Goal: Task Accomplishment & Management: Use online tool/utility

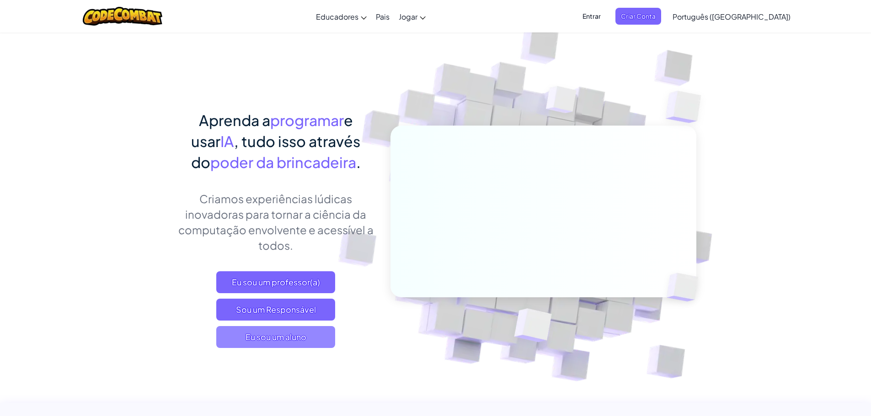
click at [294, 332] on font "Eu sou um aluno" at bounding box center [275, 337] width 61 height 11
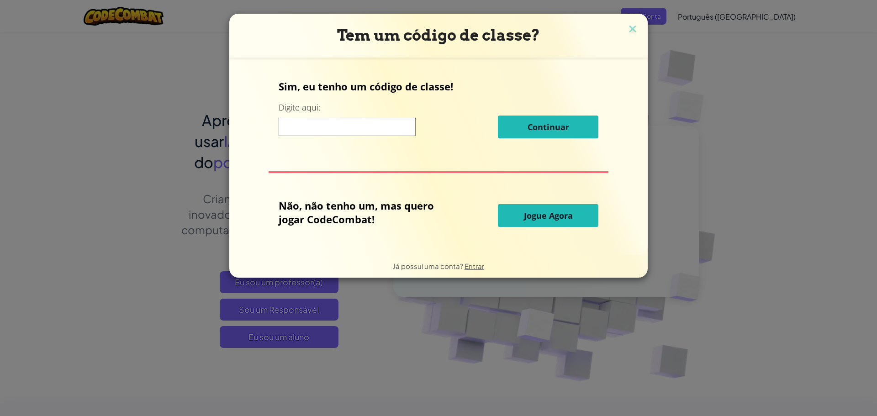
click at [537, 222] on button "Jogue Agora" at bounding box center [548, 215] width 101 height 23
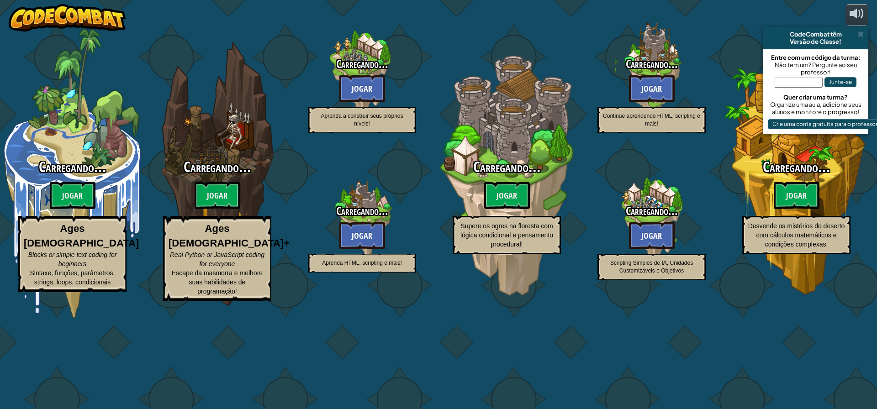
select select "pt-BR"
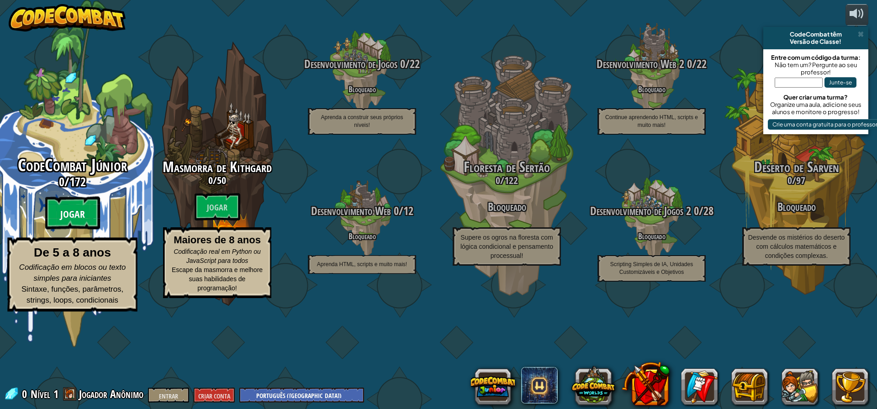
click at [66, 222] on font "Jogar" at bounding box center [72, 215] width 25 height 14
select select "pt-BR"
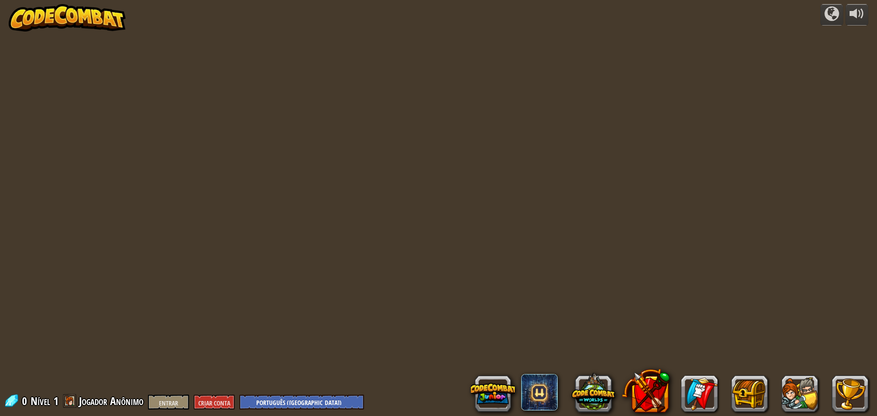
select select "pt-BR"
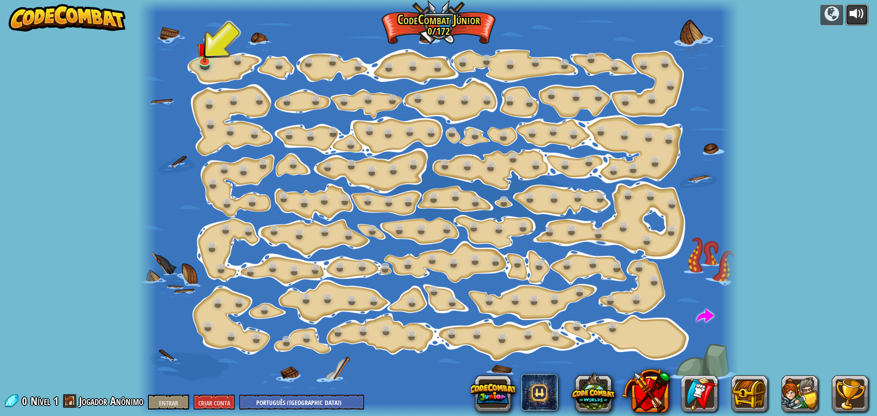
click at [863, 18] on div at bounding box center [857, 13] width 15 height 15
click at [861, 19] on div at bounding box center [857, 13] width 15 height 15
click at [861, 14] on div at bounding box center [857, 13] width 15 height 15
click at [210, 58] on img at bounding box center [205, 43] width 16 height 36
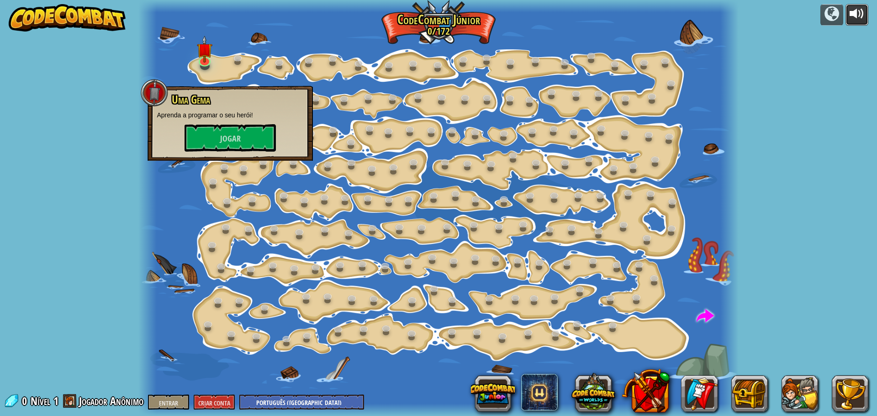
click at [856, 18] on div at bounding box center [857, 13] width 15 height 15
click at [235, 140] on font "Jogar" at bounding box center [230, 138] width 21 height 11
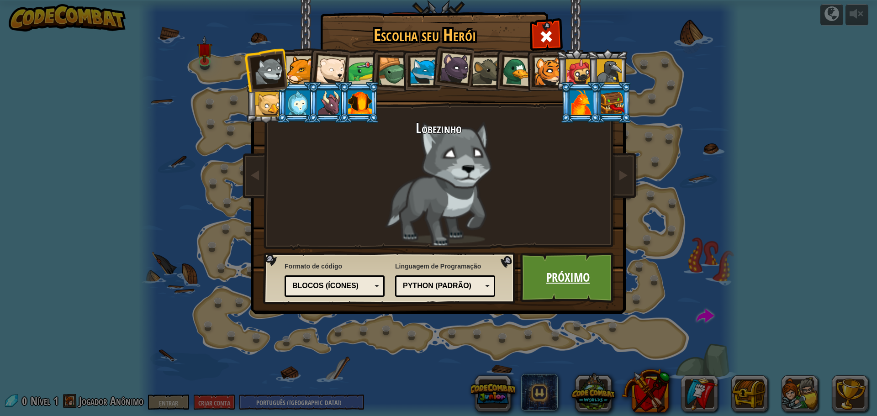
click at [548, 282] on font "Próximo" at bounding box center [568, 277] width 43 height 16
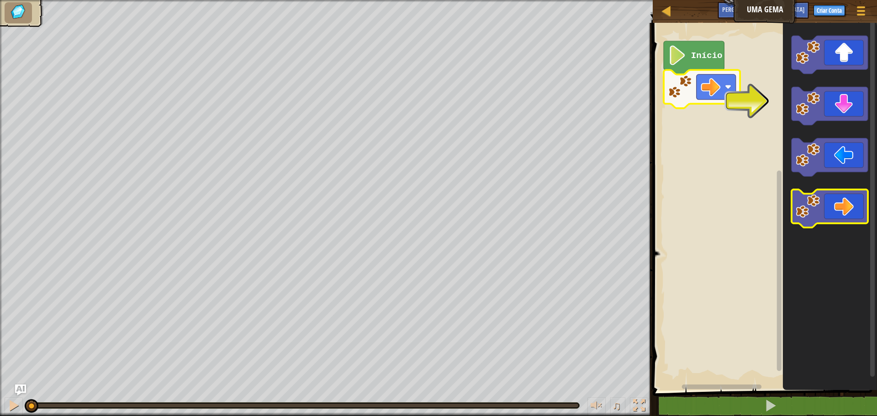
click at [840, 205] on icon "Espaço de trabalho do Blockly" at bounding box center [830, 209] width 76 height 38
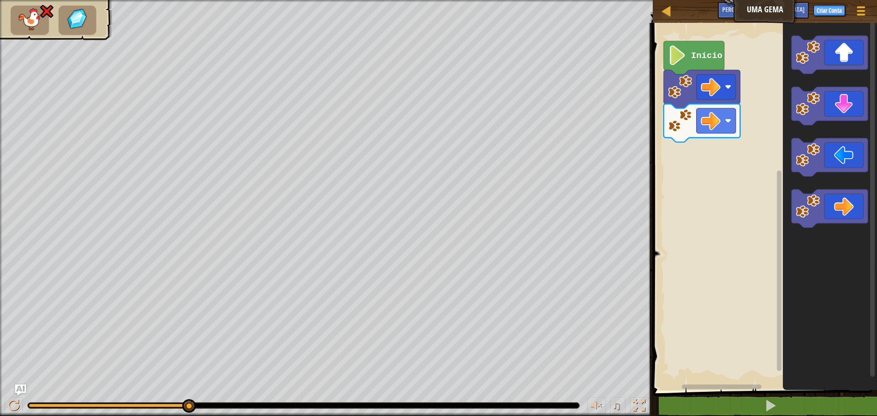
click at [668, 253] on rect "Espaço de trabalho do Blockly" at bounding box center [763, 204] width 227 height 372
click at [688, 224] on rect "Espaço de trabalho do Blockly" at bounding box center [763, 204] width 227 height 372
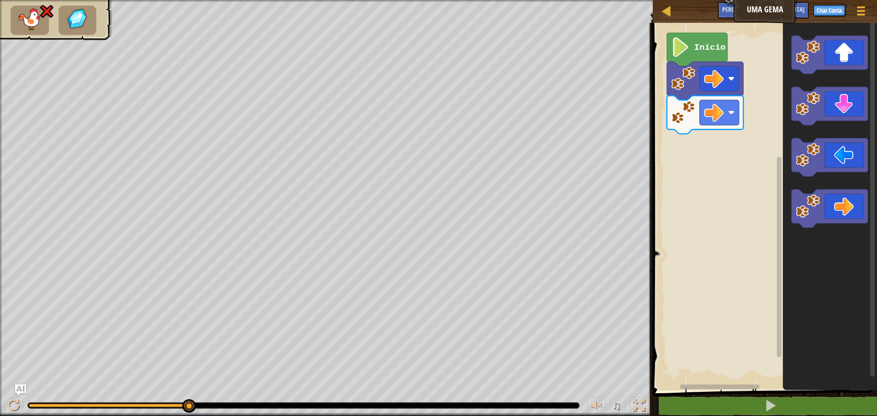
click at [701, 153] on rect "Espaço de trabalho do Blockly" at bounding box center [763, 204] width 227 height 372
click at [717, 82] on image "Espaço de trabalho do Blockly" at bounding box center [714, 79] width 20 height 20
click at [743, 276] on rect "Espaço de trabalho do Blockly" at bounding box center [763, 204] width 227 height 372
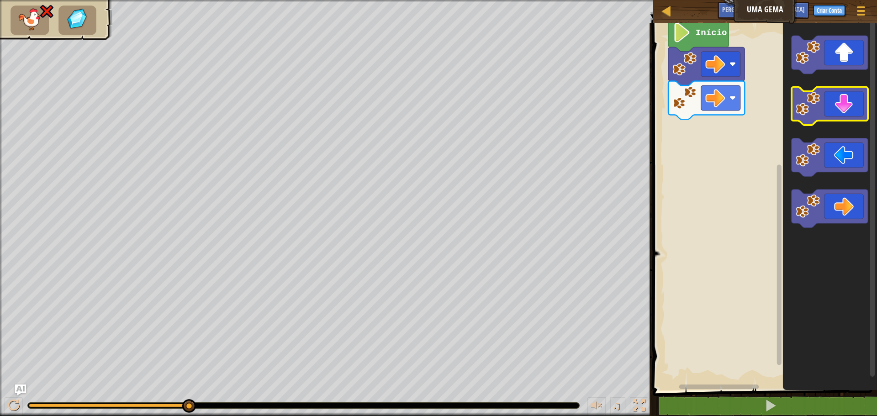
click at [844, 105] on icon "Espaço de trabalho do Blockly" at bounding box center [830, 106] width 76 height 38
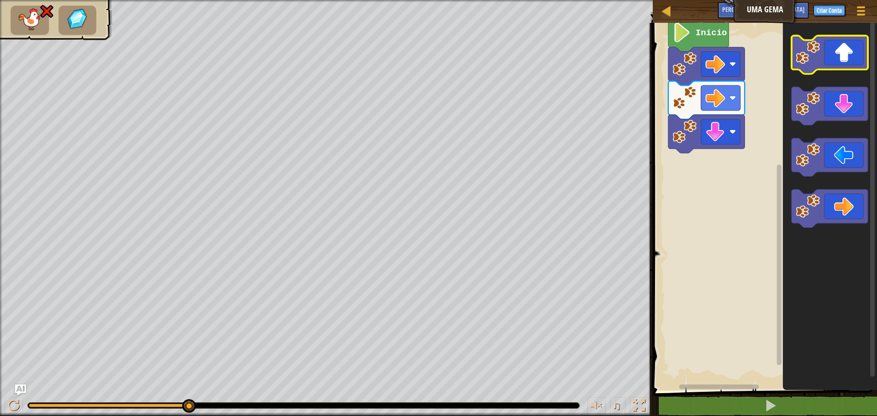
click at [839, 55] on icon "Espaço de trabalho do Blockly" at bounding box center [830, 55] width 76 height 38
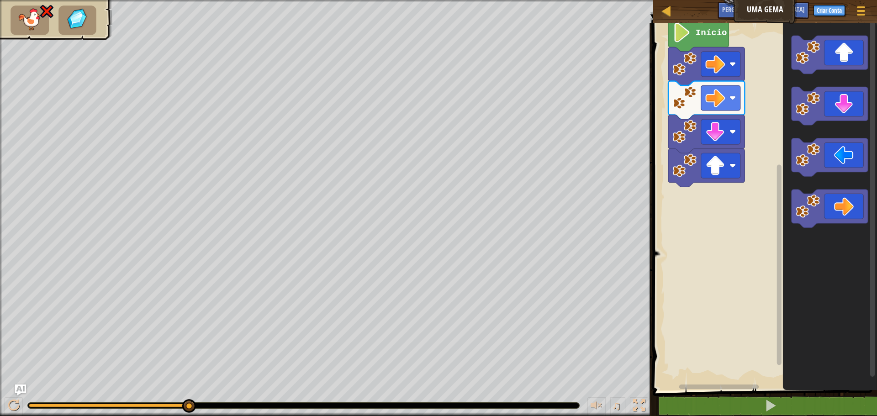
click at [839, 73] on rect "Espaço de trabalho do Blockly" at bounding box center [830, 55] width 76 height 38
click at [835, 125] on rect "Espaço de trabalho do Blockly" at bounding box center [830, 106] width 76 height 38
click at [846, 159] on icon "Espaço de trabalho do Blockly" at bounding box center [830, 157] width 76 height 38
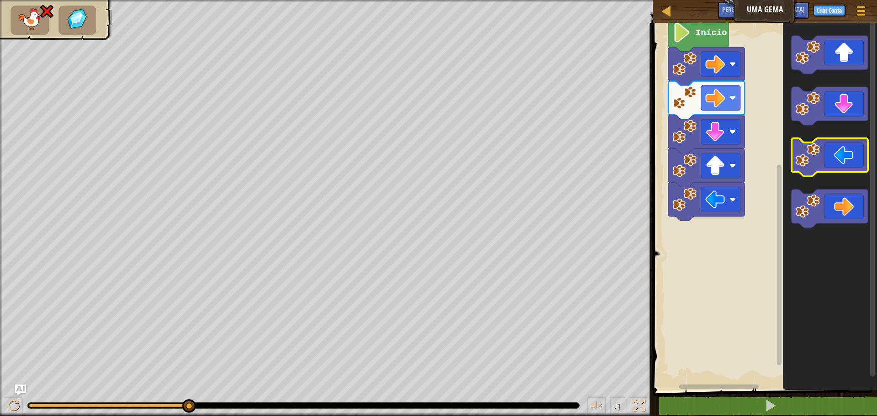
click at [842, 160] on icon "Espaço de trabalho do Blockly" at bounding box center [830, 157] width 76 height 38
click at [835, 207] on icon "Espaço de trabalho do Blockly" at bounding box center [830, 209] width 76 height 38
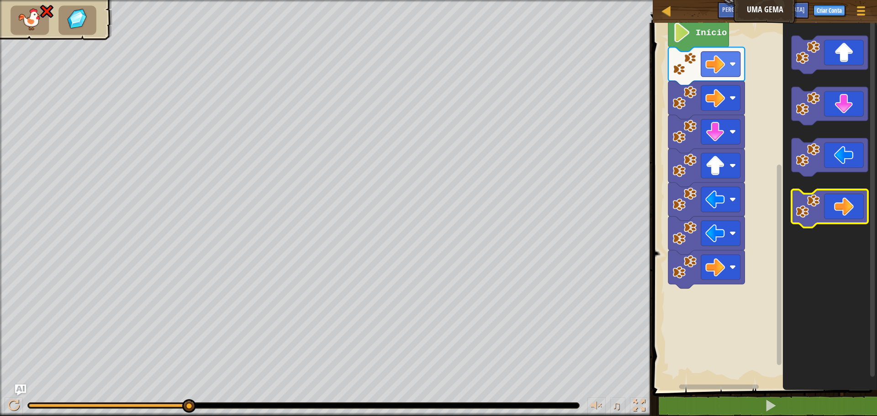
click at [830, 225] on rect "Espaço de trabalho do Blockly" at bounding box center [830, 209] width 76 height 38
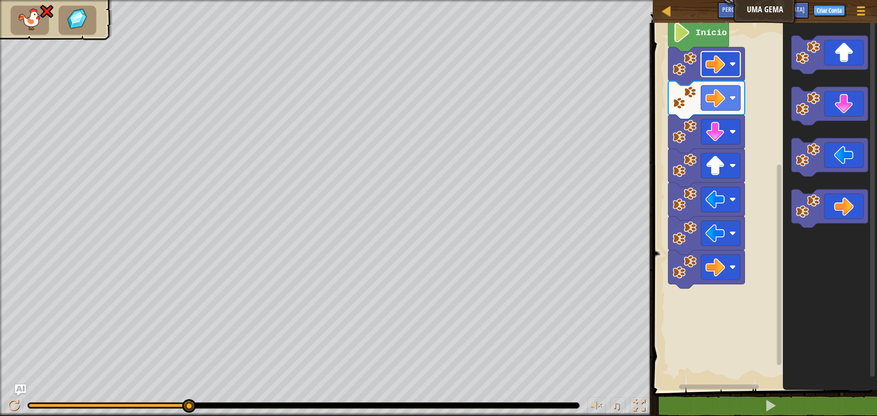
click at [728, 62] on rect "Espaço de trabalho do Blockly" at bounding box center [720, 64] width 39 height 25
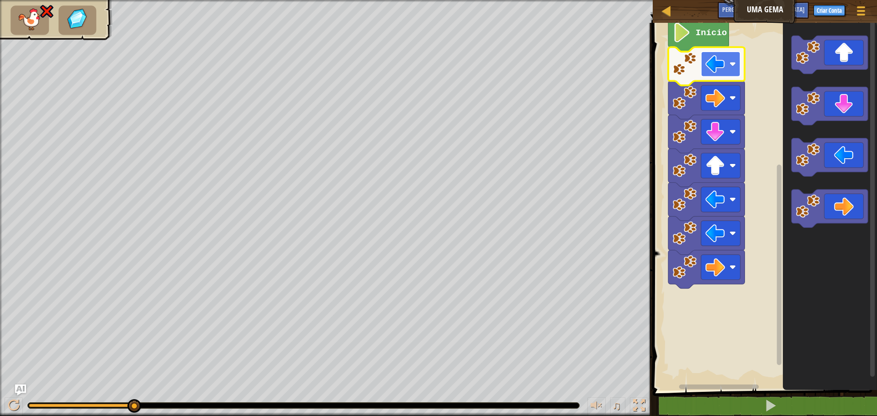
click at [728, 63] on rect "Espaço de trabalho do Blockly" at bounding box center [720, 64] width 39 height 25
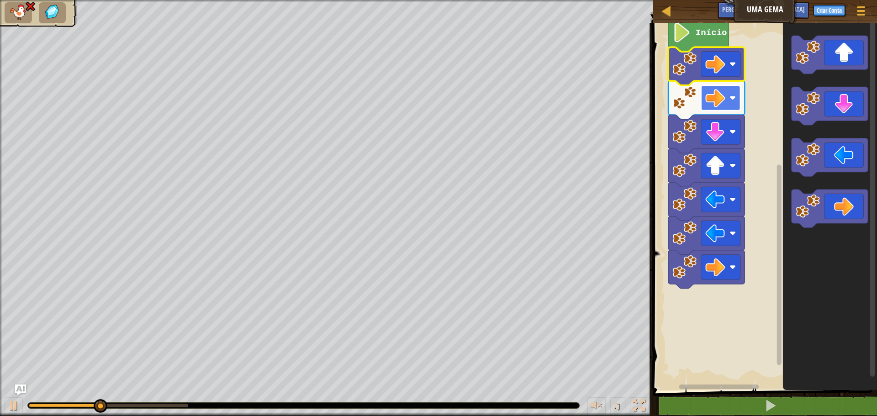
click at [735, 101] on image "Espaço de trabalho do Blockly" at bounding box center [733, 98] width 6 height 6
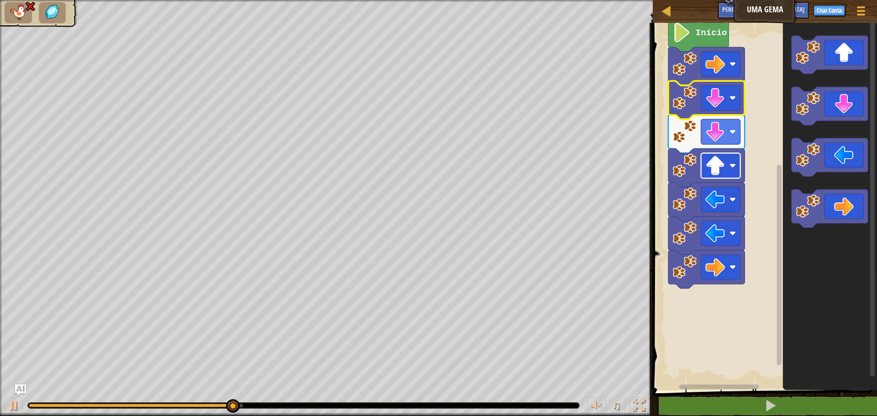
click at [733, 166] on image "Espaço de trabalho do Blockly" at bounding box center [733, 166] width 6 height 6
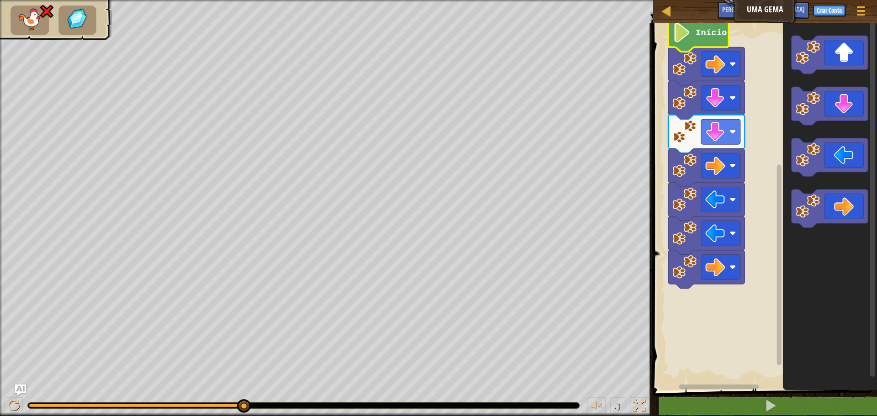
click at [700, 40] on icon "Espaço de trabalho do Blockly" at bounding box center [699, 34] width 60 height 33
click at [689, 58] on image "Espaço de trabalho do Blockly" at bounding box center [685, 64] width 24 height 24
click at [703, 73] on rect "Espaço de trabalho do Blockly" at bounding box center [720, 64] width 39 height 25
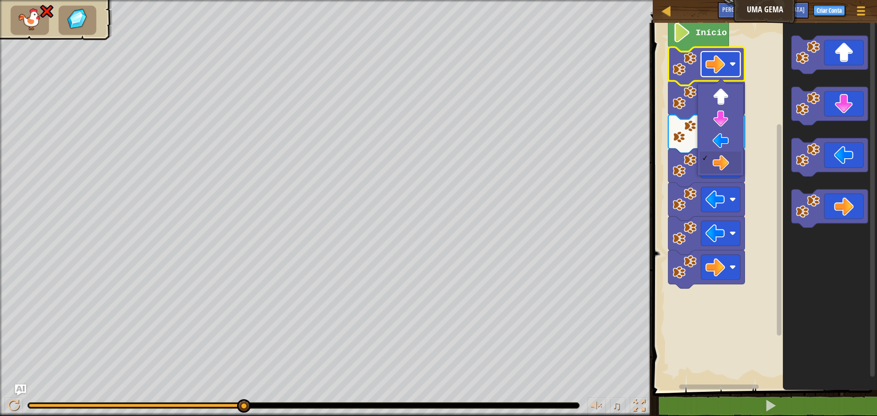
click at [712, 67] on image "Espaço de trabalho do Blockly" at bounding box center [716, 64] width 20 height 20
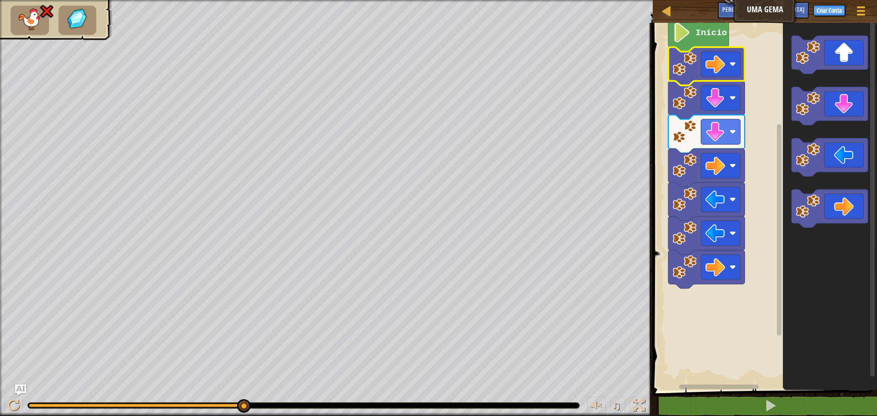
click at [692, 170] on image "Espaço de trabalho do Blockly" at bounding box center [685, 166] width 24 height 24
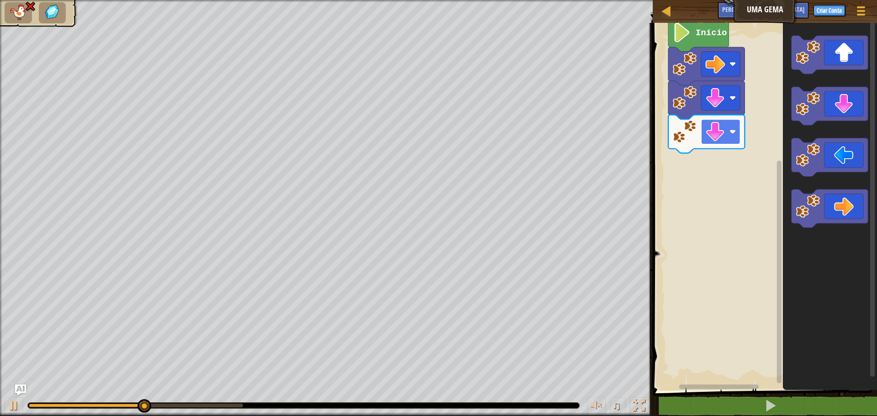
click at [731, 132] on g "Espaço de trabalho do Blockly" at bounding box center [720, 131] width 39 height 25
click at [735, 134] on image "Espaço de trabalho do Blockly" at bounding box center [733, 131] width 6 height 6
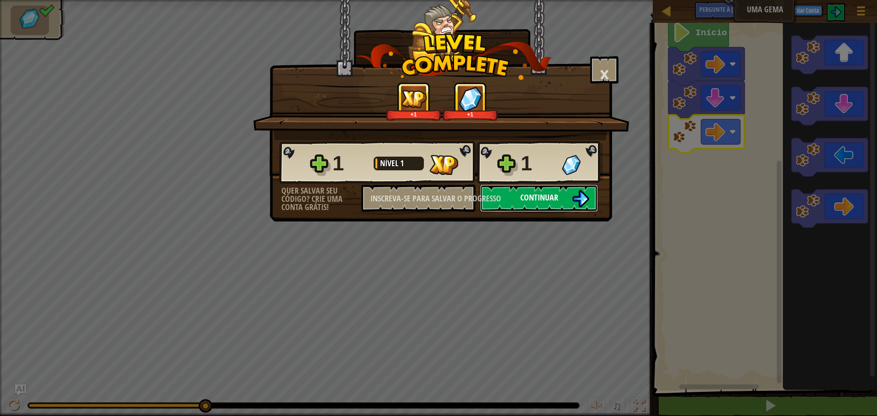
click at [506, 200] on button "Continuar" at bounding box center [539, 198] width 118 height 27
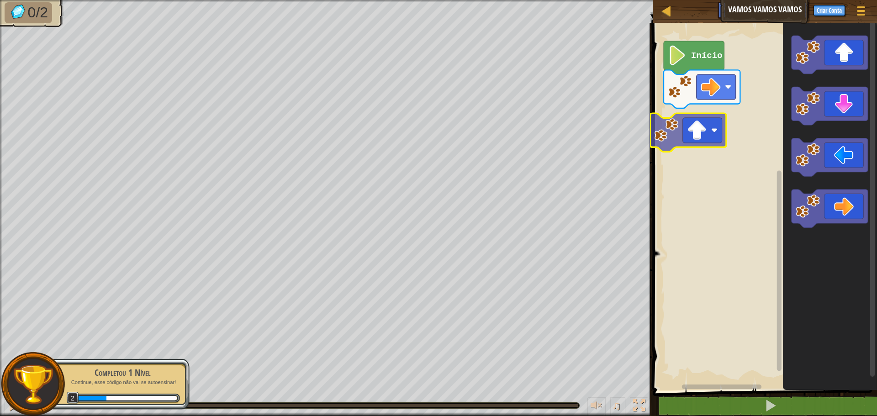
click at [692, 139] on div "Início" at bounding box center [763, 204] width 227 height 372
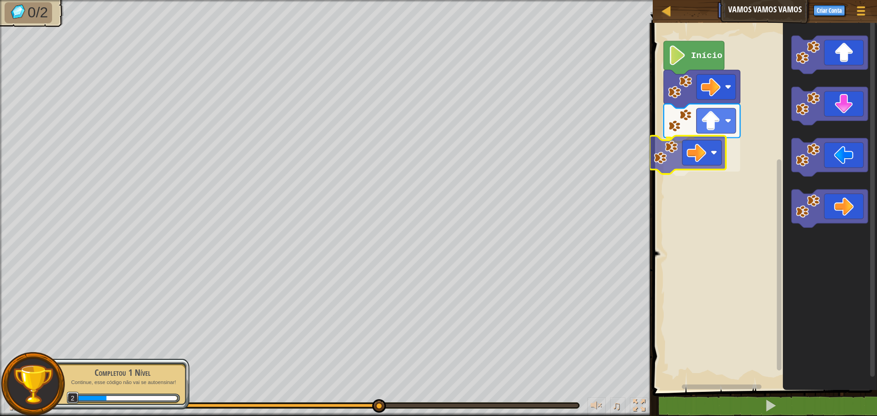
click at [695, 148] on div "Início" at bounding box center [763, 204] width 227 height 372
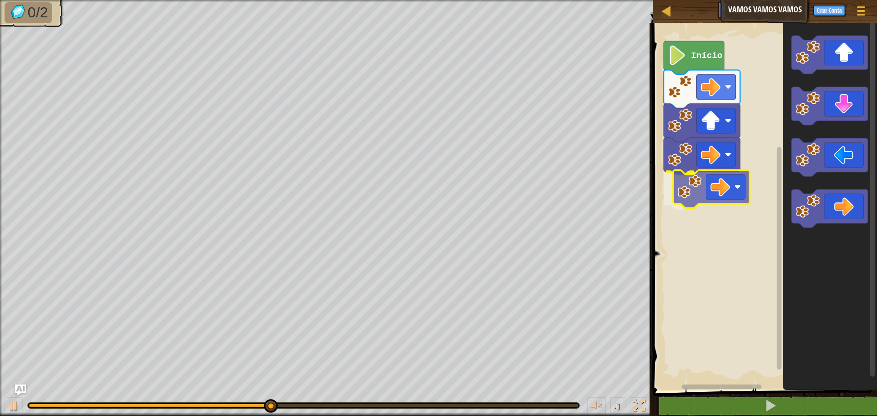
click at [705, 187] on div "Início" at bounding box center [763, 204] width 227 height 372
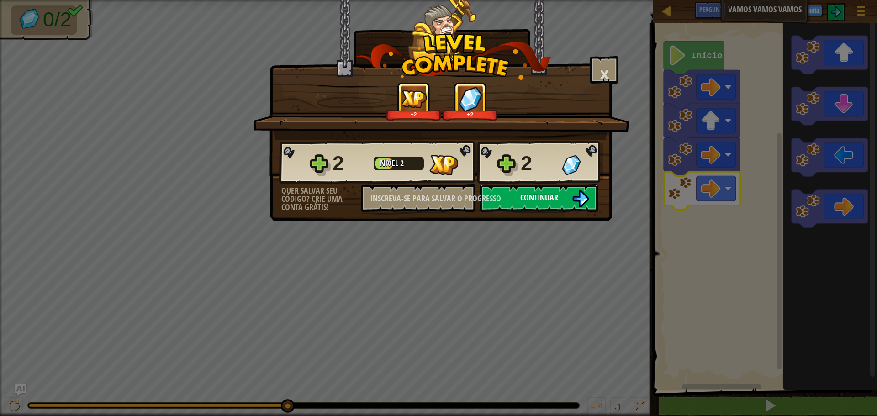
click at [515, 197] on button "Continuar" at bounding box center [539, 198] width 118 height 27
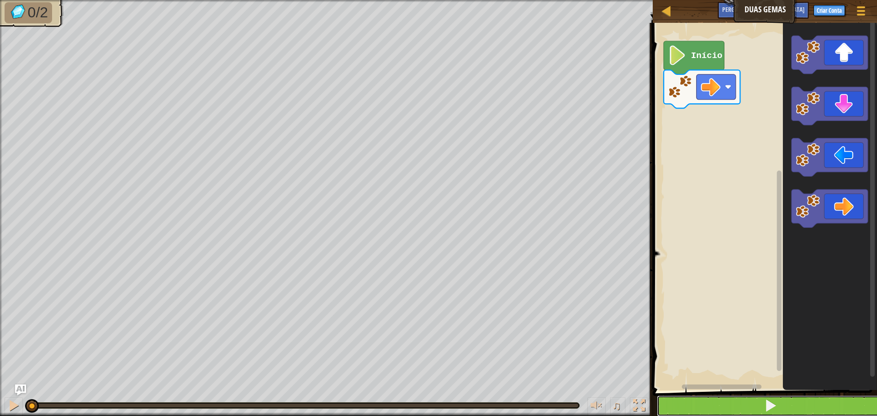
click at [792, 407] on button at bounding box center [770, 406] width 227 height 21
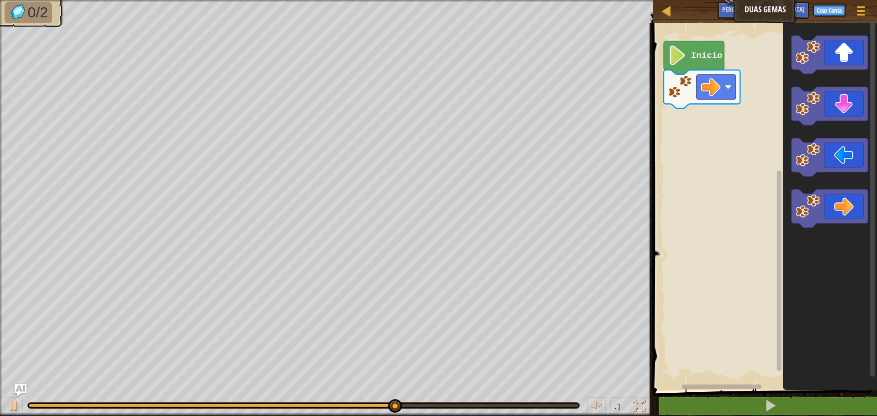
click at [19, 386] on img "Pergunte à IA" at bounding box center [21, 390] width 12 height 12
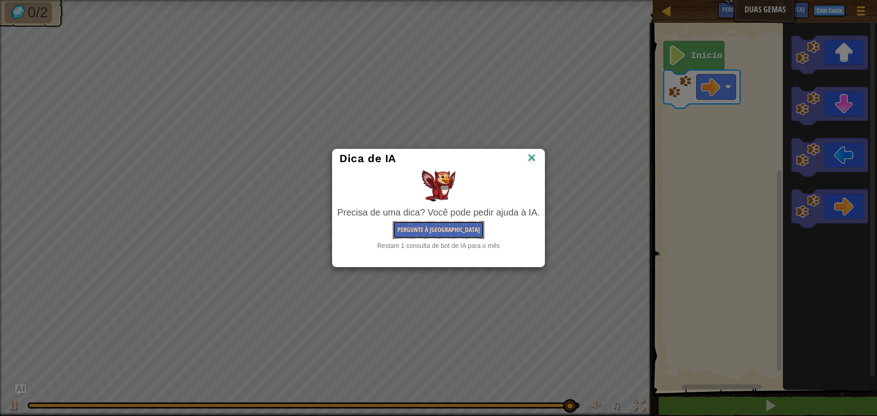
click at [453, 232] on font "Pergunte à [GEOGRAPHIC_DATA]" at bounding box center [439, 229] width 82 height 9
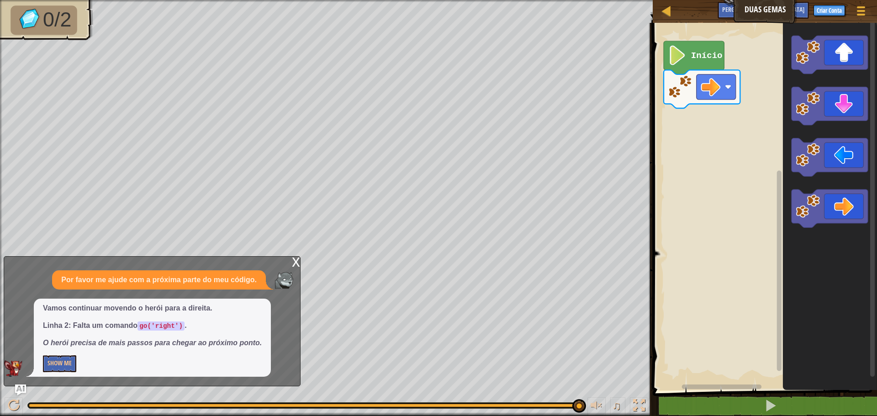
click at [130, 369] on p "Show Me" at bounding box center [152, 364] width 219 height 17
click at [61, 364] on font "Mostre-me" at bounding box center [63, 363] width 30 height 9
click at [57, 363] on font "Esconder" at bounding box center [61, 363] width 26 height 9
click at [69, 361] on font "Mostre-me" at bounding box center [63, 363] width 30 height 9
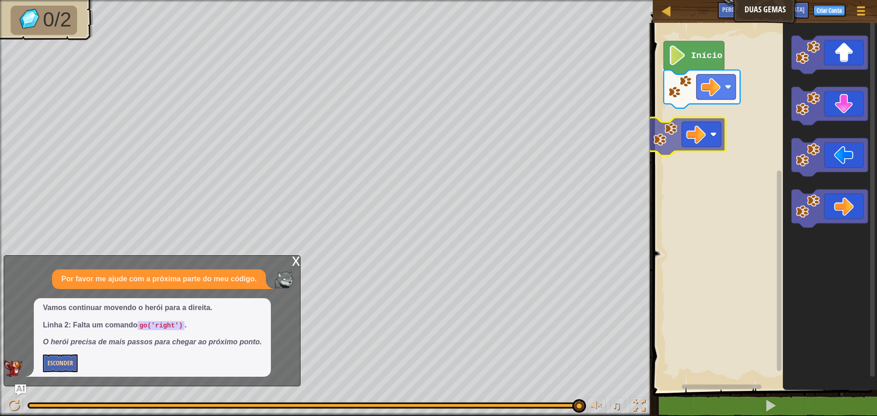
click at [713, 138] on div "Início" at bounding box center [763, 204] width 227 height 372
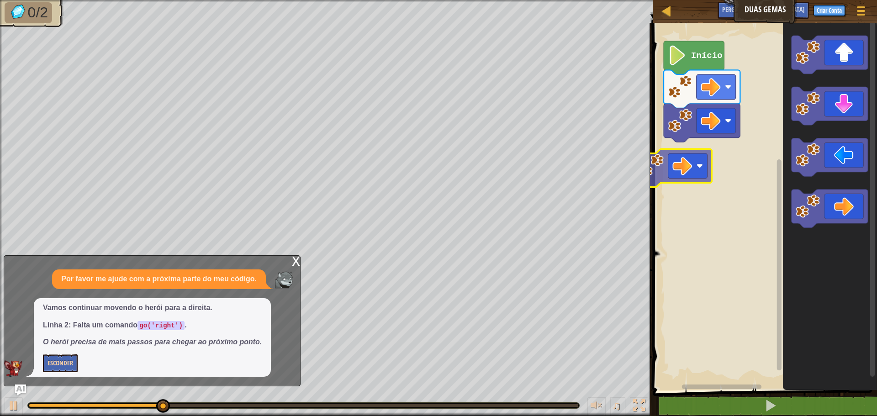
click at [706, 164] on div "Início" at bounding box center [763, 204] width 227 height 372
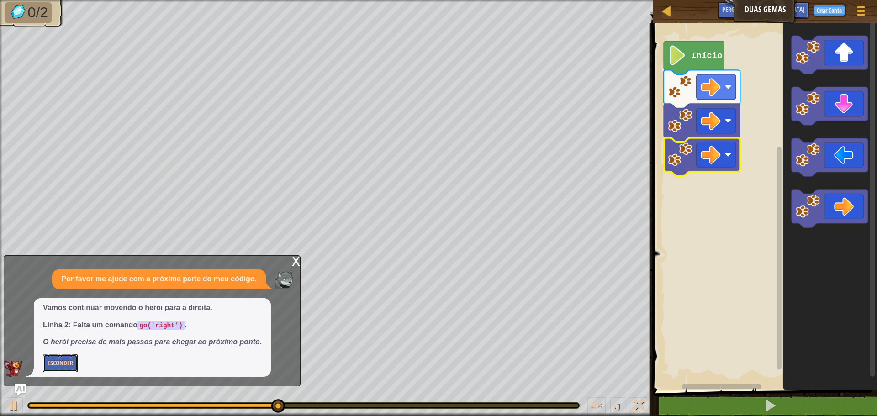
click at [55, 361] on font "Esconder" at bounding box center [61, 363] width 26 height 9
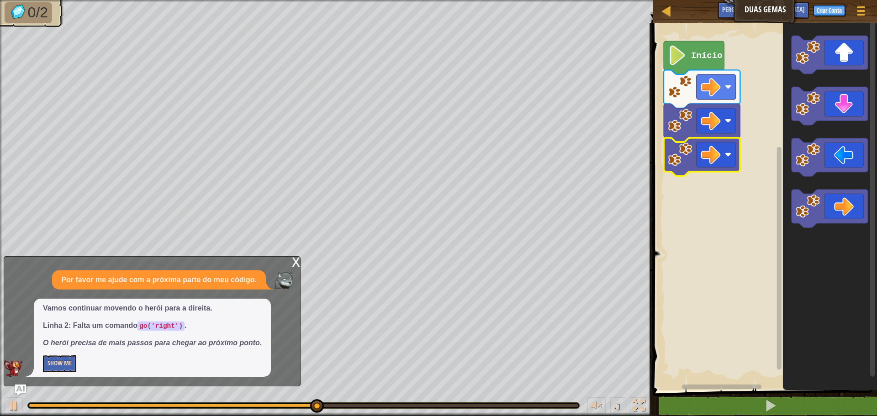
click at [218, 324] on p "Linha 2: Falta um comando go('right') ." at bounding box center [152, 326] width 219 height 11
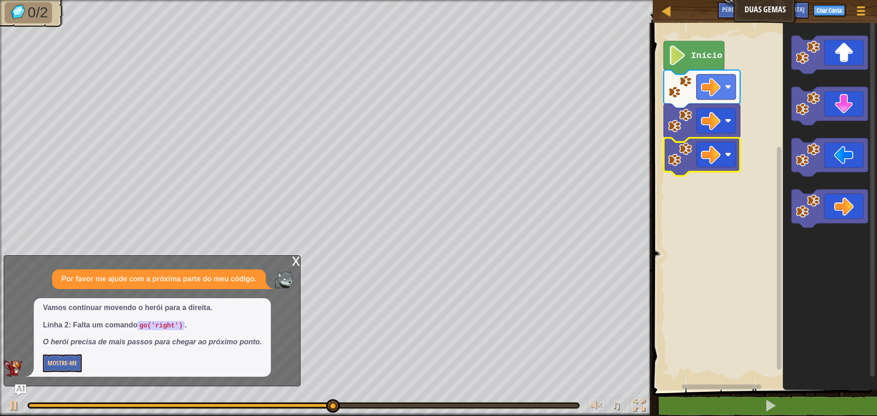
click at [234, 324] on p "Linha 2: Falta um comando go('right') ." at bounding box center [152, 325] width 219 height 11
click at [295, 260] on font "x" at bounding box center [296, 260] width 8 height 19
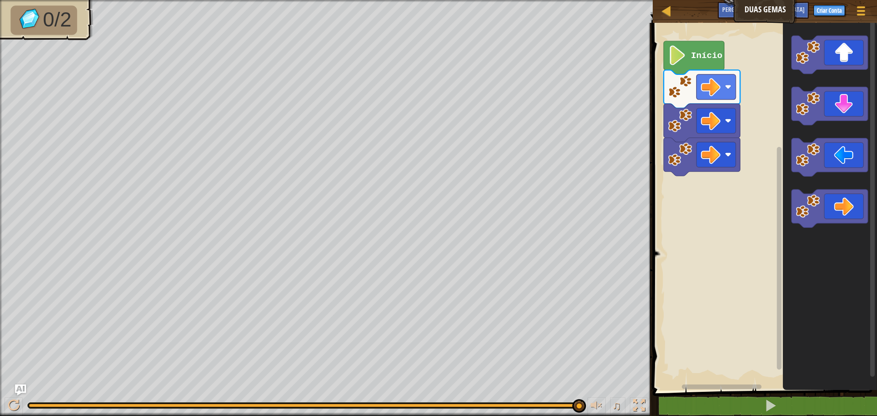
click at [716, 174] on div "Início" at bounding box center [763, 204] width 227 height 372
click at [701, 189] on div "Início" at bounding box center [763, 204] width 227 height 372
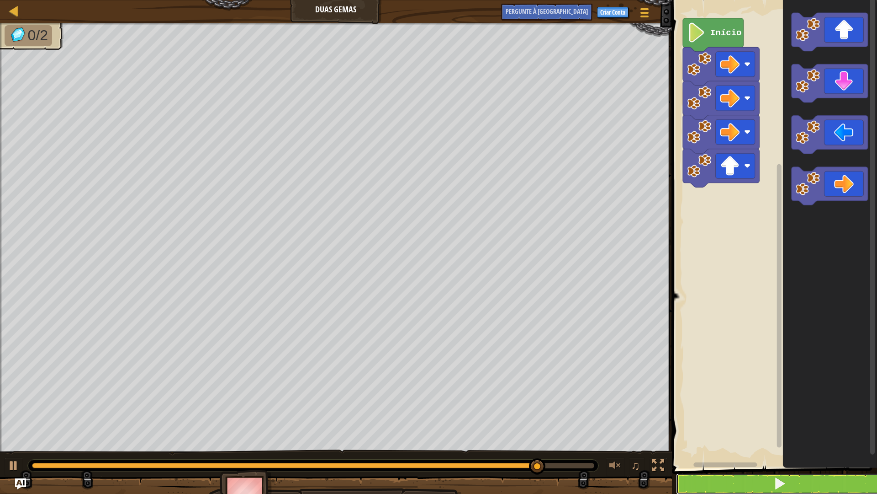
click at [730, 416] on button at bounding box center [780, 483] width 208 height 21
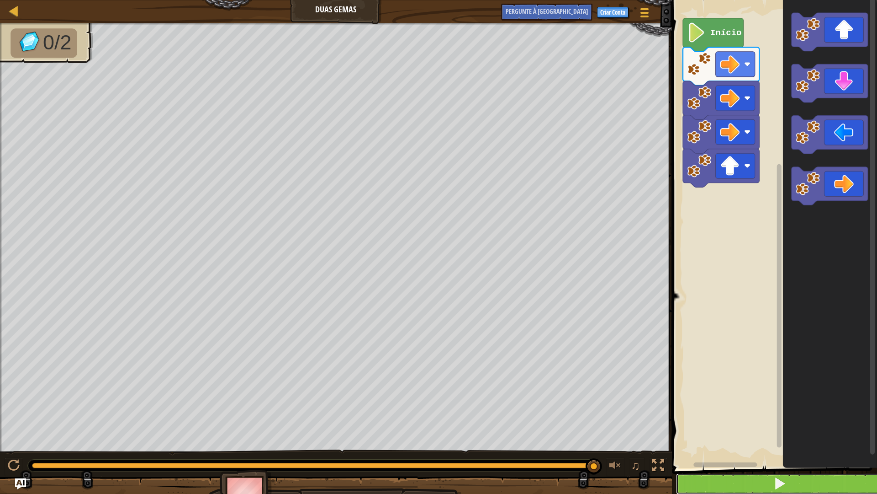
click at [756, 416] on button at bounding box center [780, 483] width 208 height 21
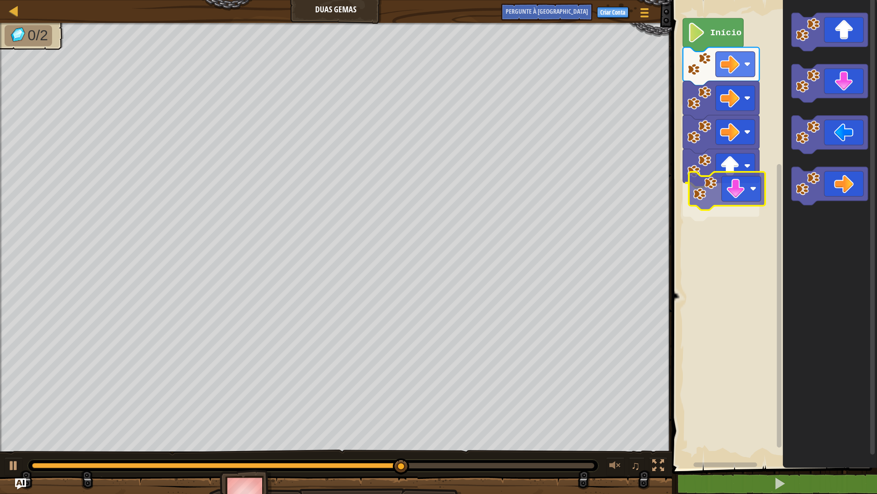
click at [733, 202] on div "Início" at bounding box center [774, 231] width 208 height 473
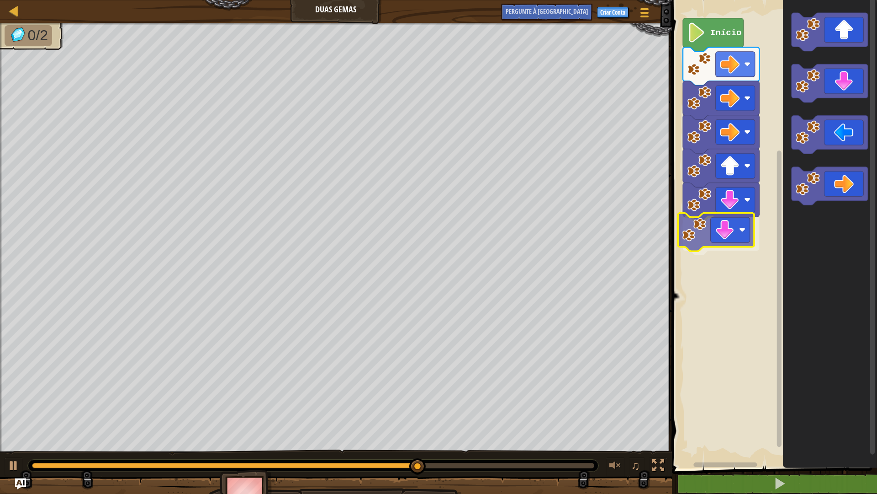
click at [723, 233] on div "Início" at bounding box center [774, 231] width 208 height 473
